Goal: Navigation & Orientation: Find specific page/section

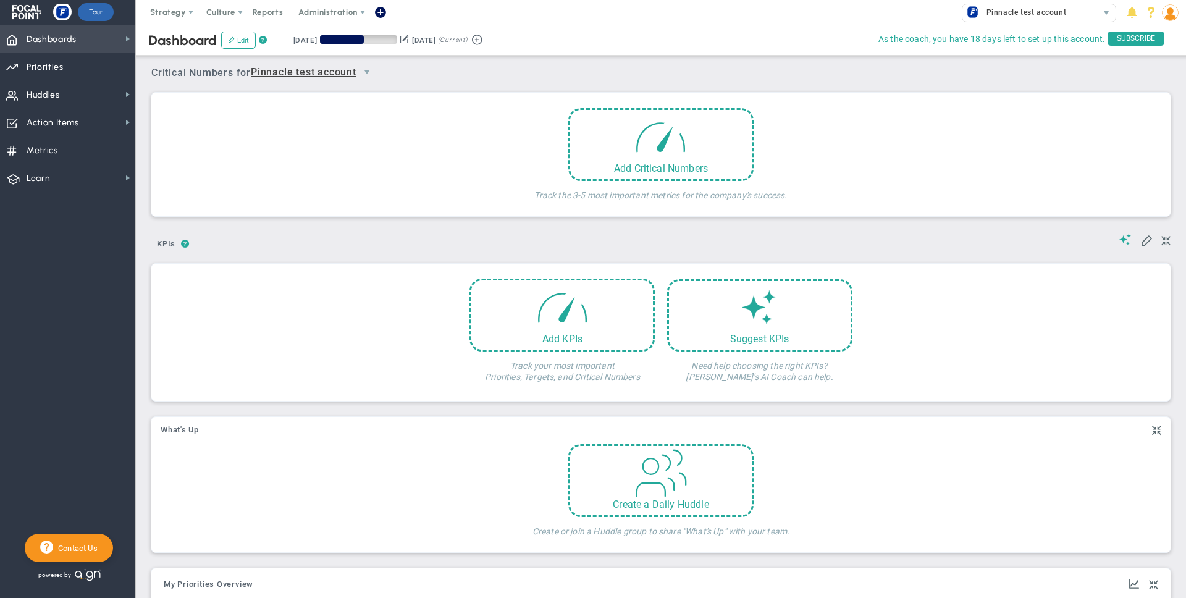
click at [78, 39] on span "Dashboards Dashboards" at bounding box center [67, 39] width 135 height 28
click at [57, 62] on span "Priorities" at bounding box center [45, 67] width 37 height 26
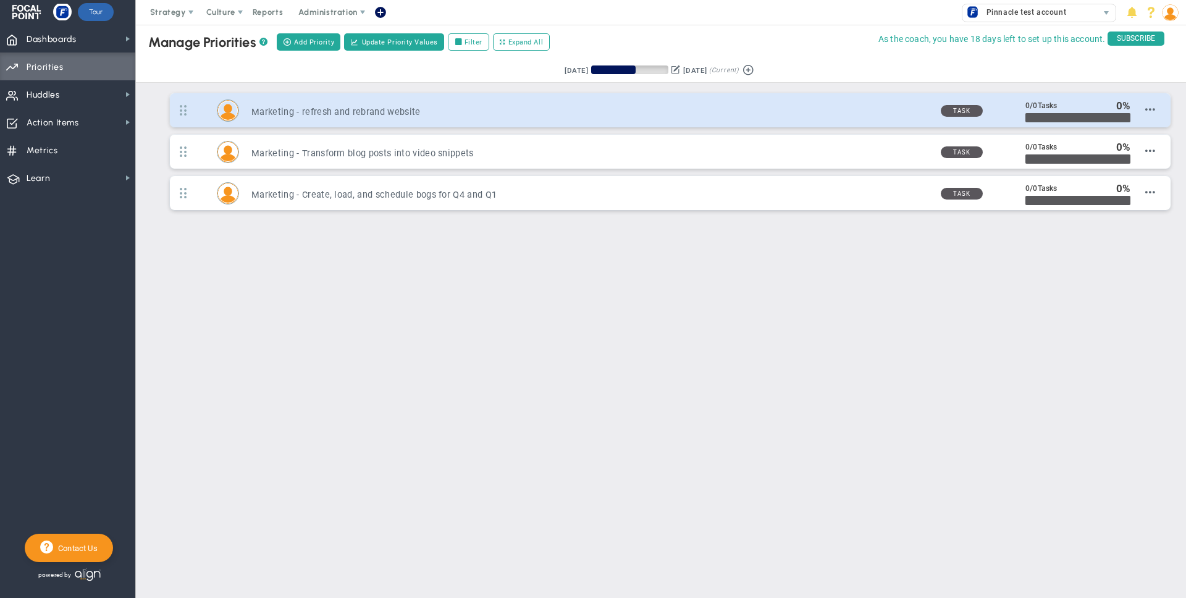
click at [283, 108] on h3 "Marketing - refresh and rebrand website" at bounding box center [591, 112] width 679 height 12
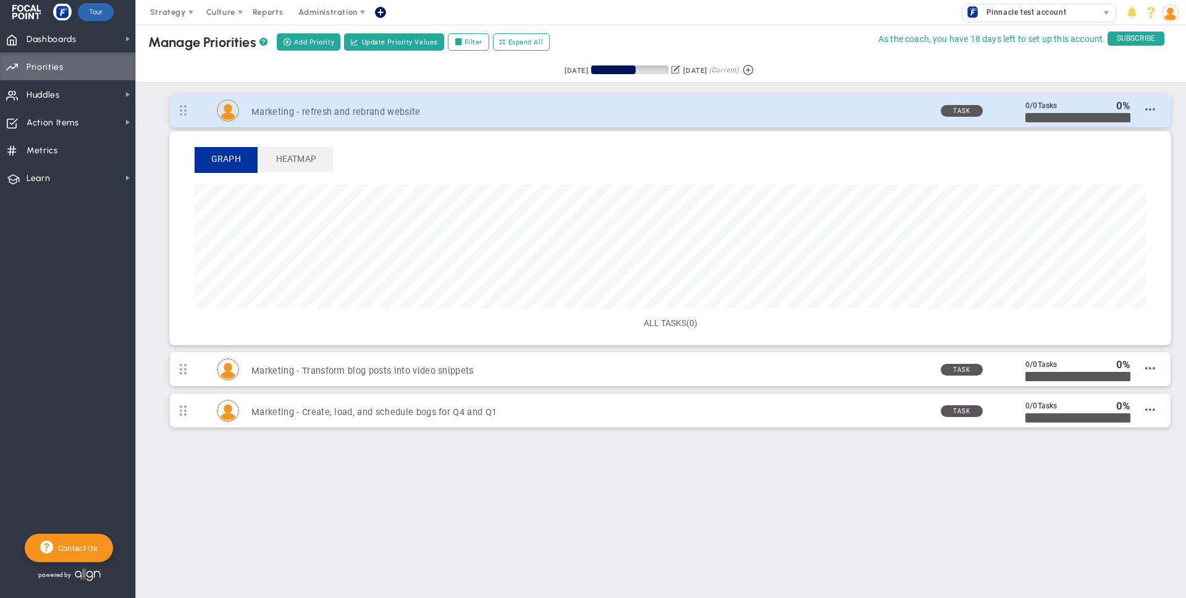
scroll to position [142, 952]
click at [283, 108] on h3 "Marketing - refresh and rebrand website" at bounding box center [591, 112] width 679 height 12
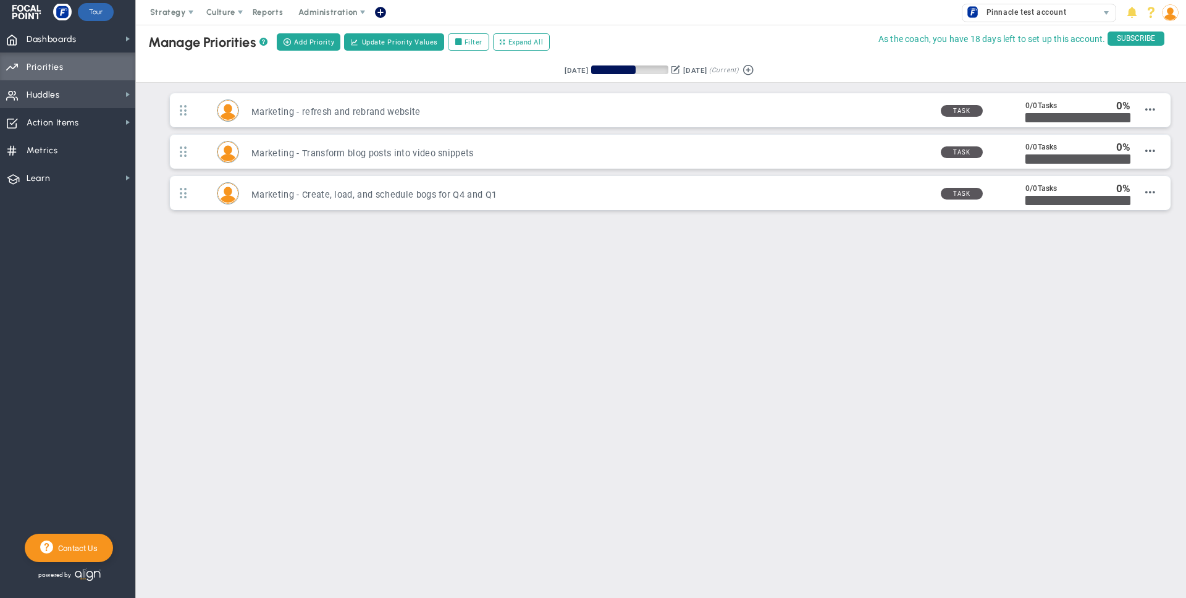
click at [61, 95] on span "Huddles Huddles" at bounding box center [67, 94] width 135 height 28
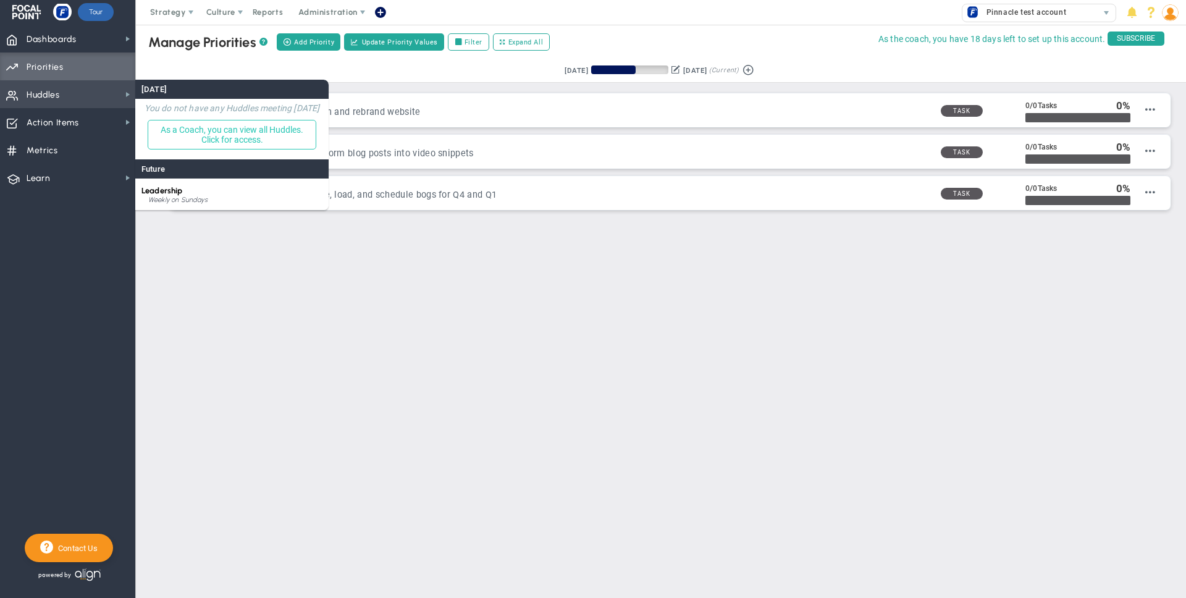
click at [243, 133] on button "As a Coach, you can view all Huddles. Click for access." at bounding box center [232, 135] width 169 height 30
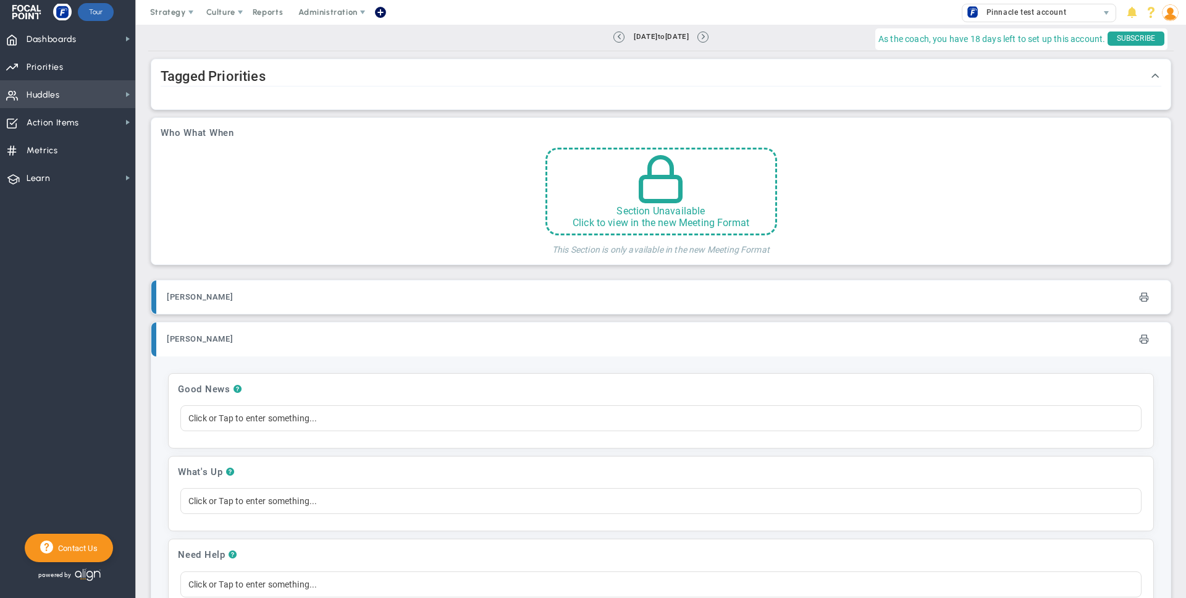
scroll to position [75, 0]
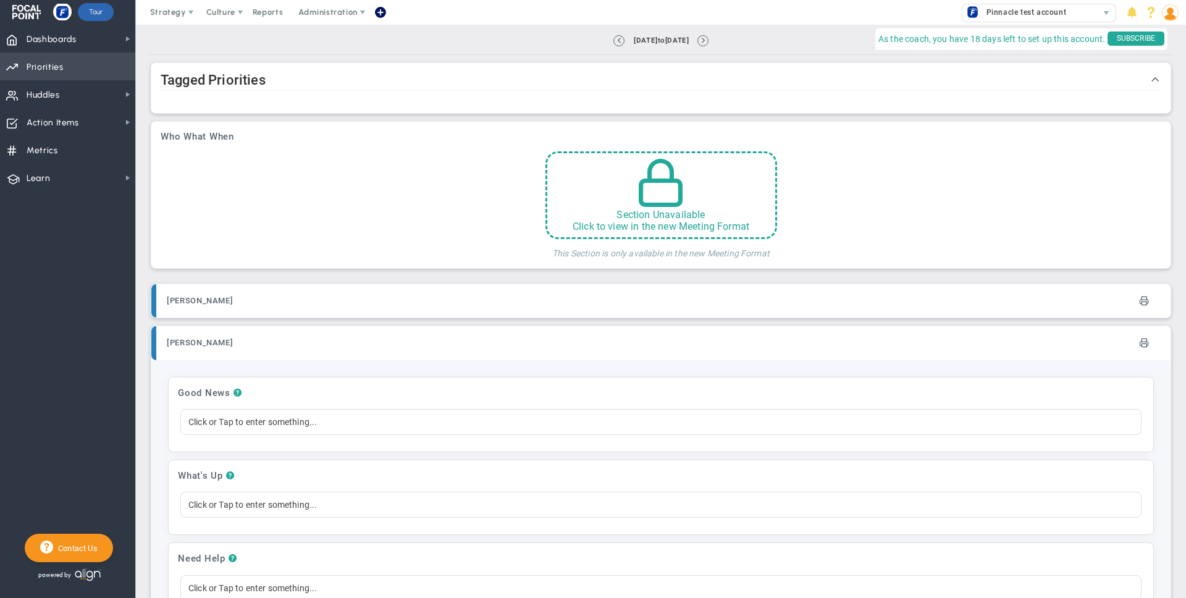
click at [55, 66] on span "Priorities" at bounding box center [45, 67] width 37 height 26
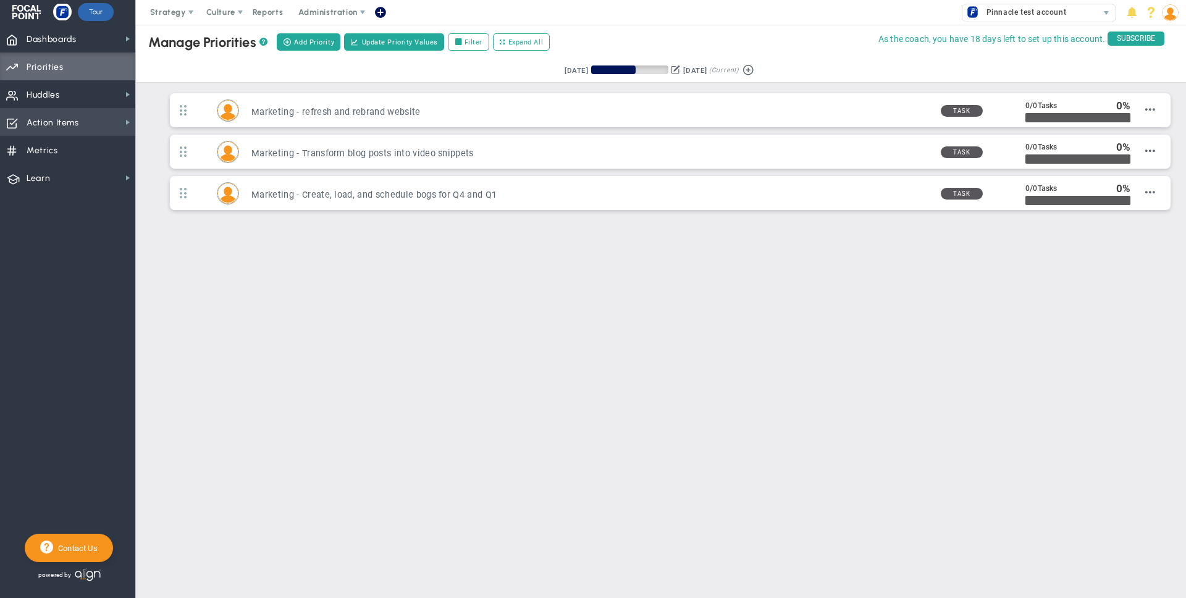
click at [56, 124] on span "Action Items" at bounding box center [53, 123] width 53 height 26
click at [49, 148] on span "Metrics" at bounding box center [43, 151] width 32 height 26
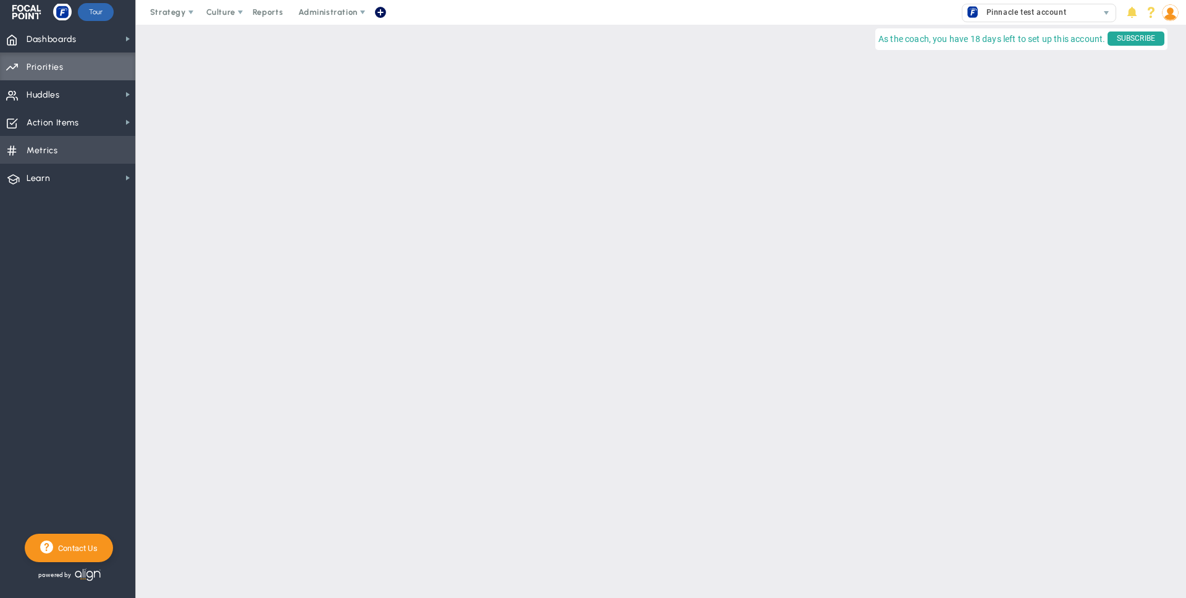
checkbox input "false"
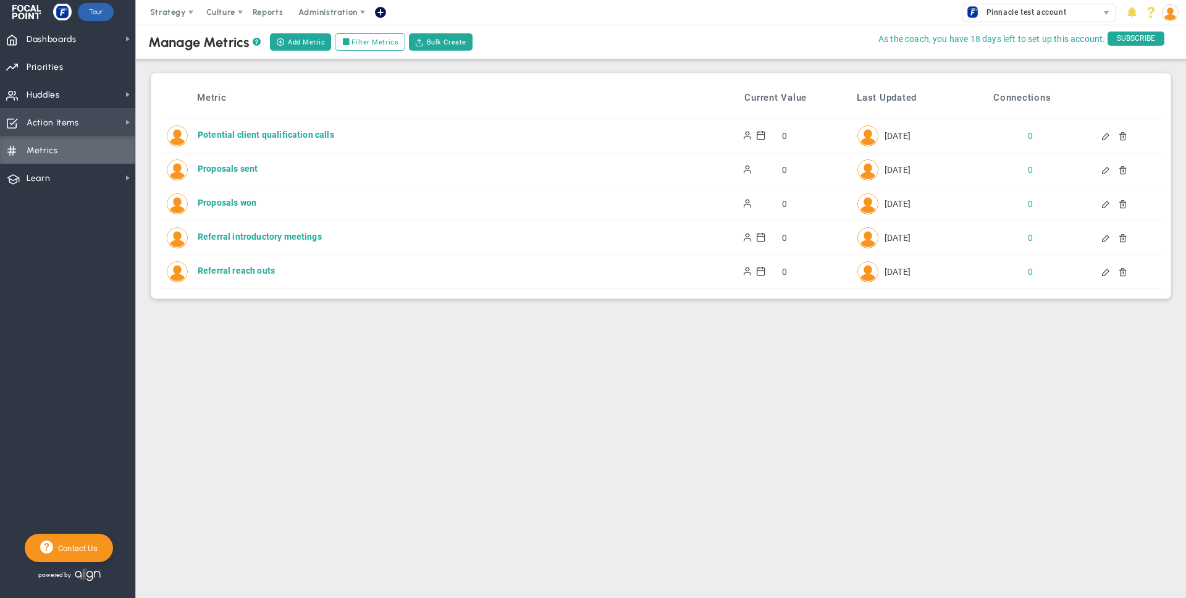
click at [65, 116] on span "Action Items" at bounding box center [53, 123] width 53 height 26
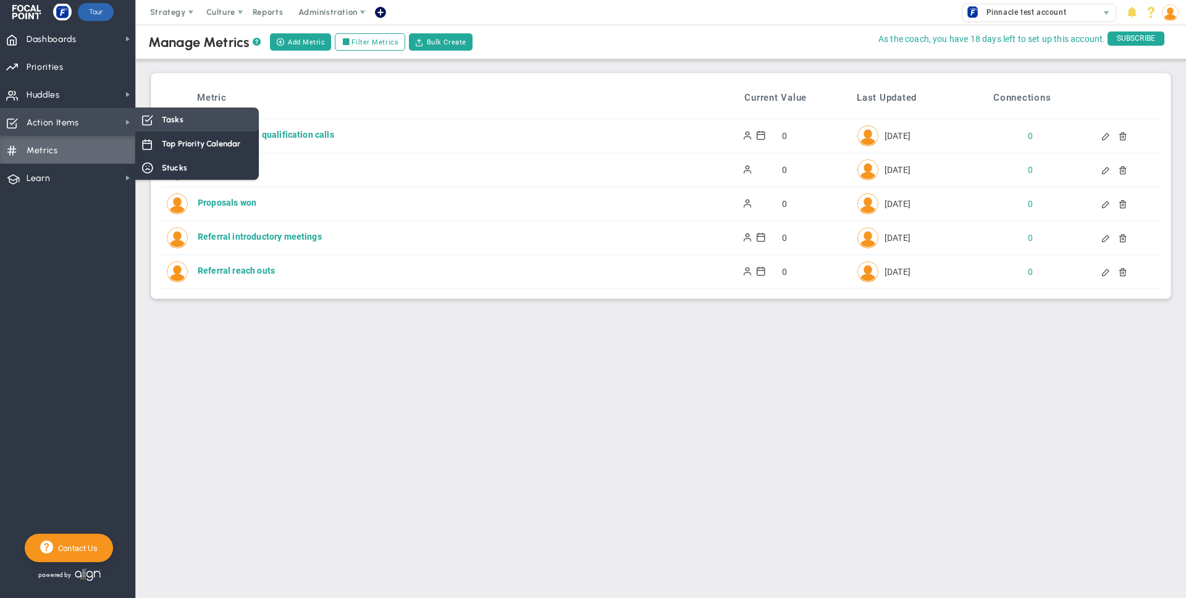
click at [175, 117] on span "Tasks" at bounding box center [173, 120] width 22 height 12
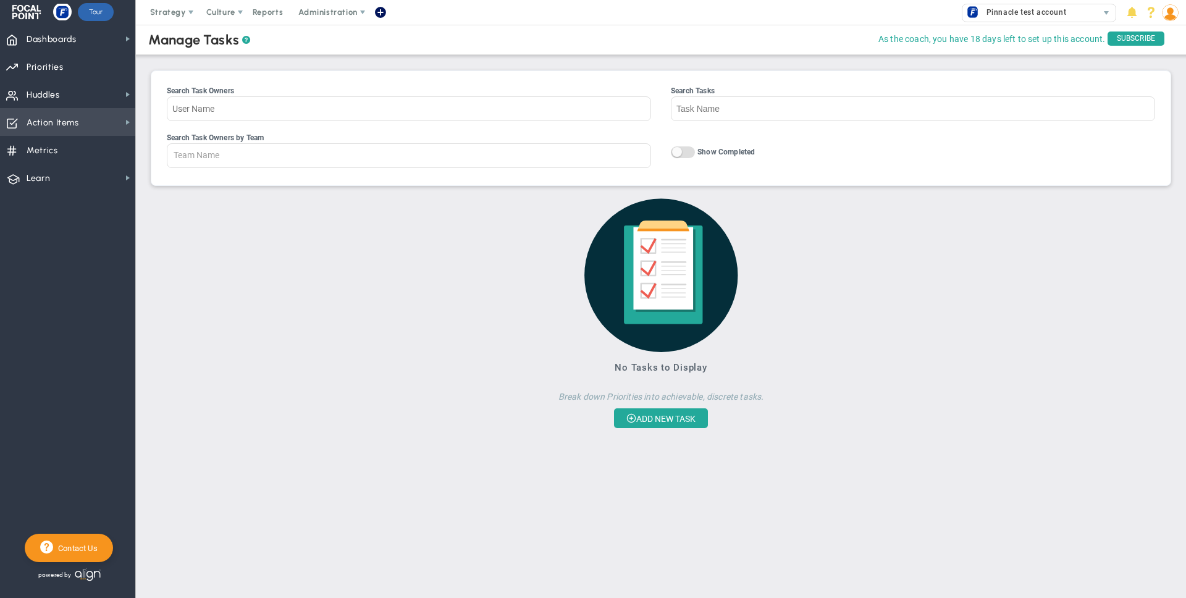
click at [73, 129] on span "Action Items" at bounding box center [53, 123] width 53 height 26
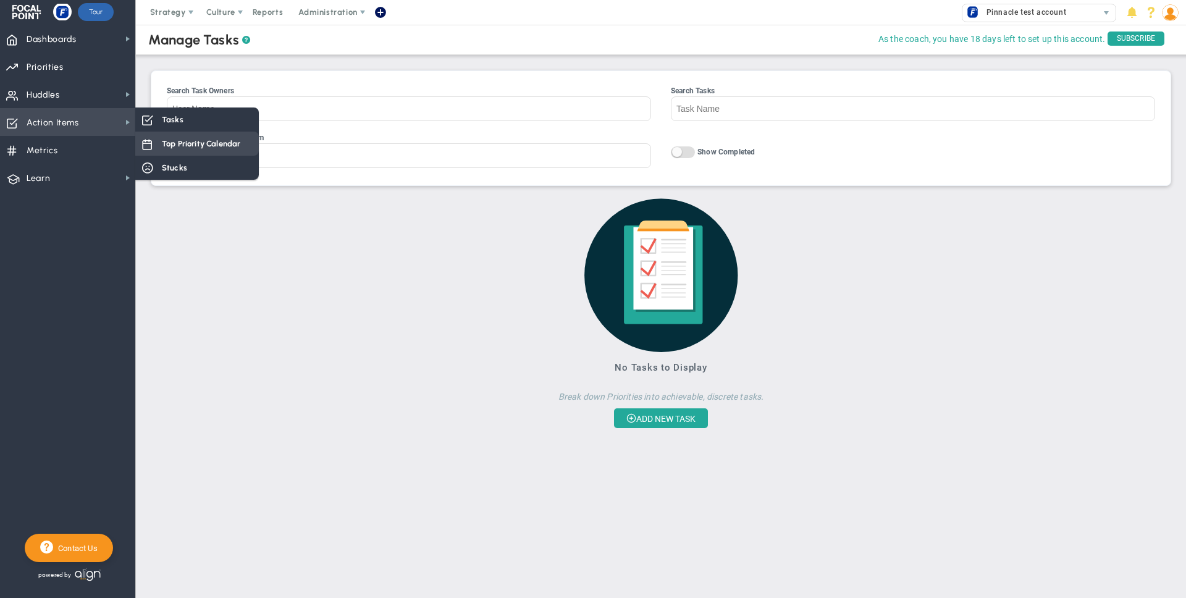
click at [192, 140] on span "Top Priority Calendar" at bounding box center [201, 144] width 78 height 12
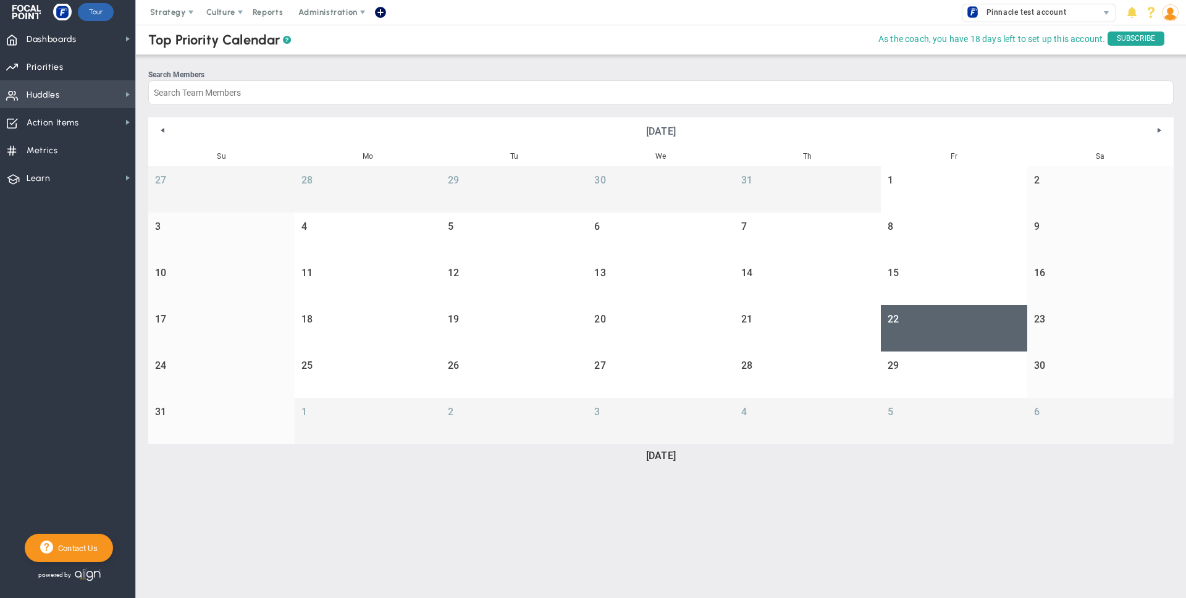
click at [77, 95] on span "Huddles Huddles" at bounding box center [67, 94] width 135 height 28
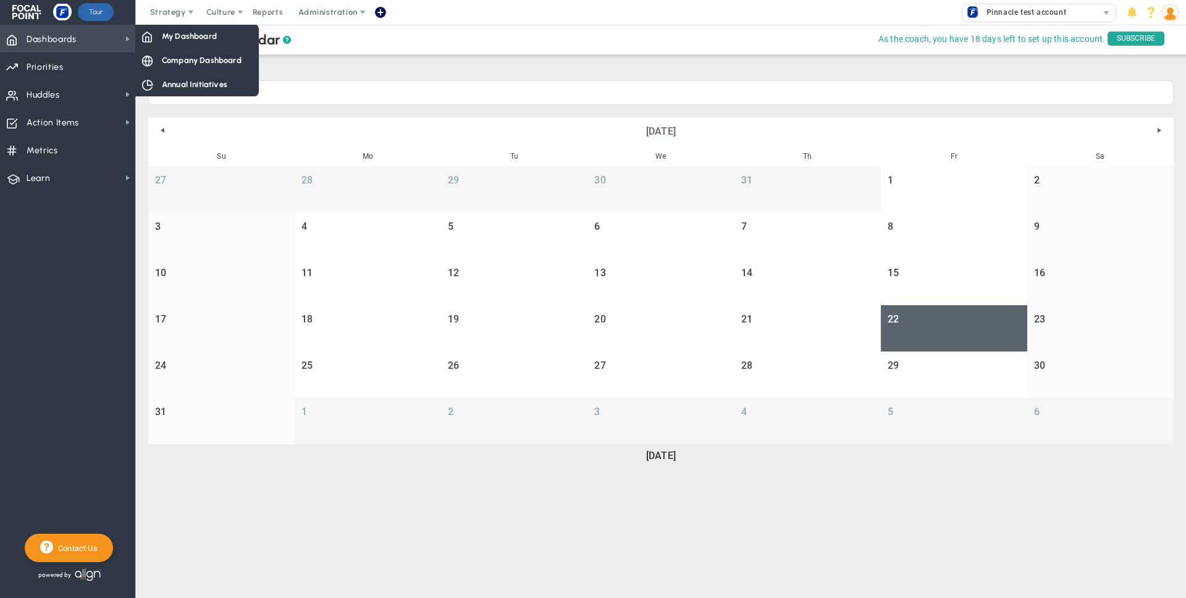
click at [83, 31] on span "Dashboards Dashboards" at bounding box center [67, 39] width 135 height 28
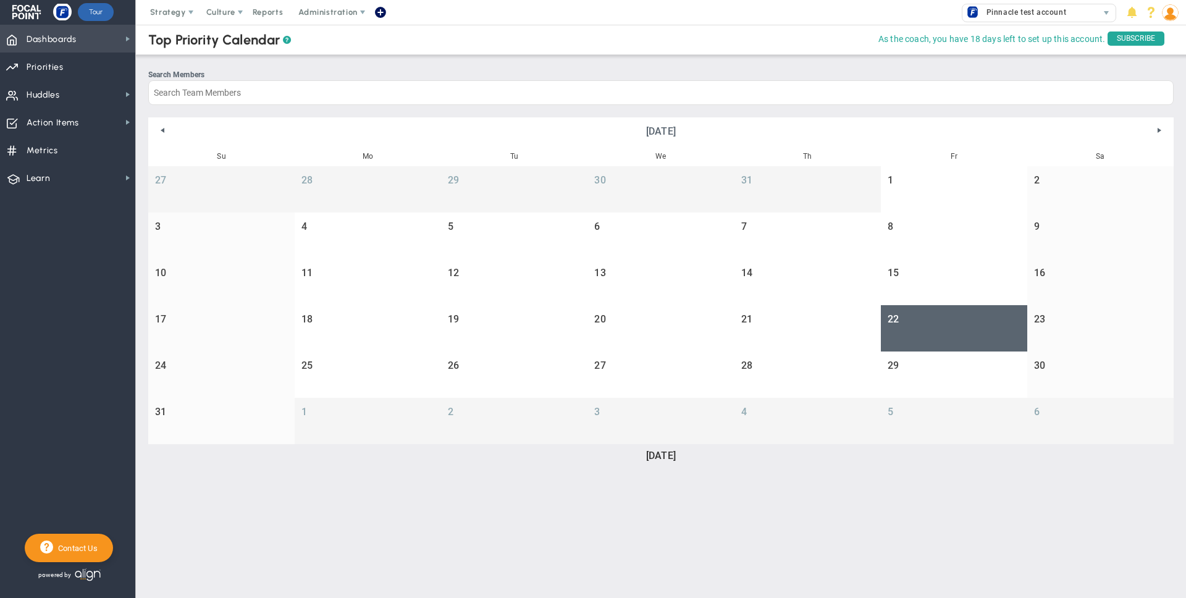
click at [80, 36] on span "Dashboards Dashboards" at bounding box center [67, 39] width 135 height 28
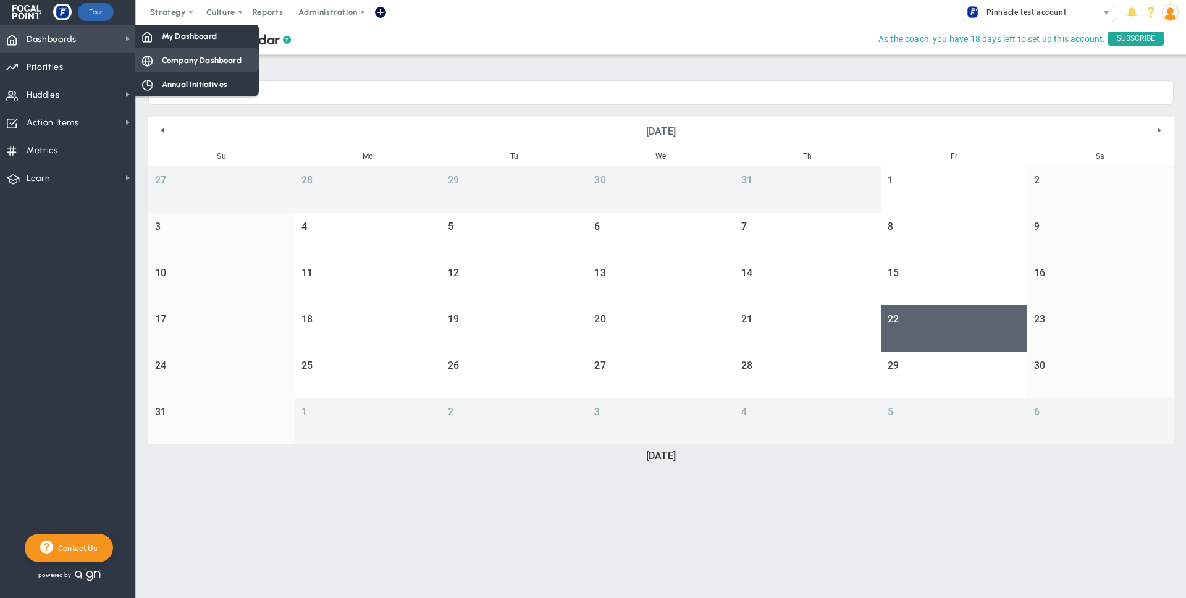
click at [219, 59] on span "Company Dashboard" at bounding box center [202, 60] width 80 height 12
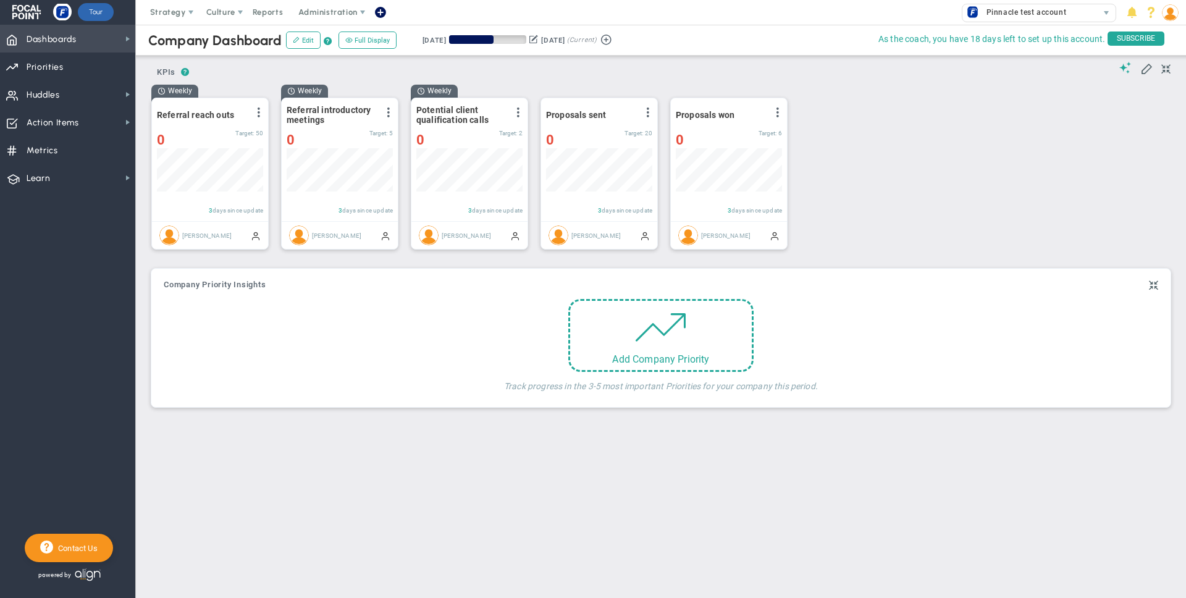
scroll to position [43, 106]
click at [183, 15] on span "Strategy" at bounding box center [168, 11] width 36 height 9
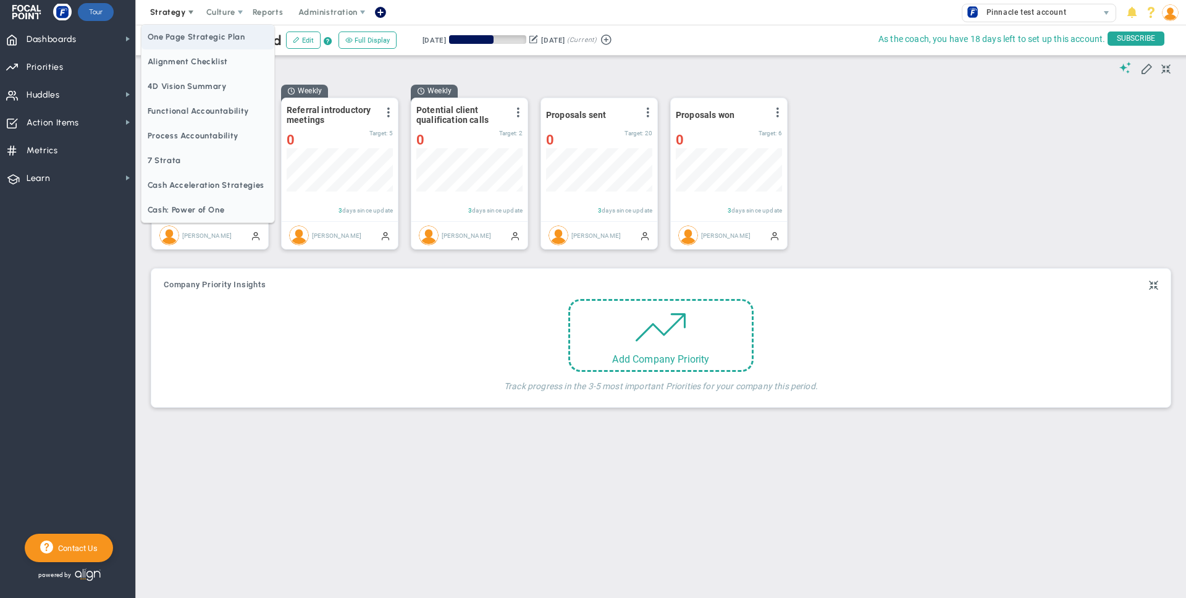
click at [188, 35] on span "One Page Strategic Plan" at bounding box center [208, 37] width 133 height 25
